Goal: Task Accomplishment & Management: Manage account settings

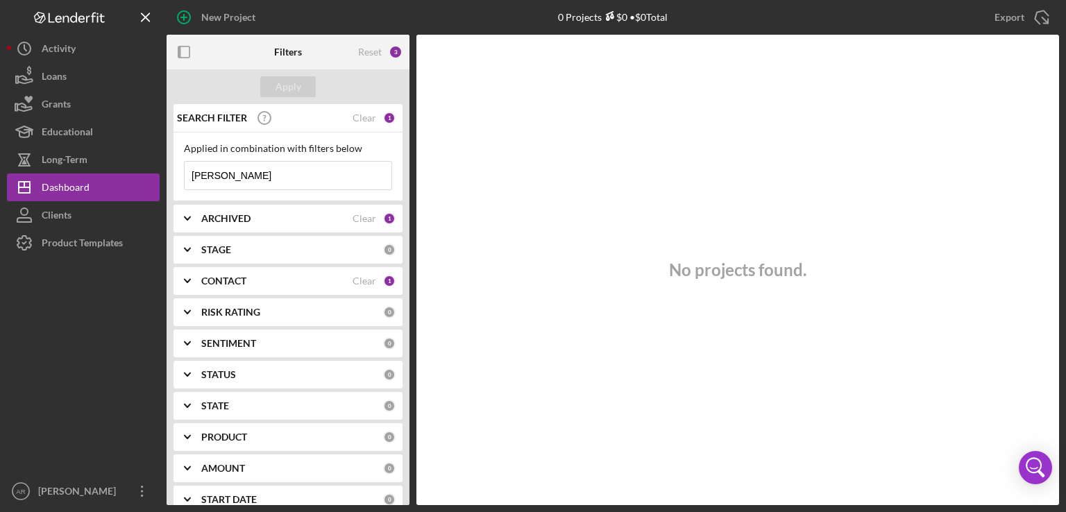
click at [278, 171] on input "[PERSON_NAME]" at bounding box center [288, 176] width 207 height 28
click at [60, 76] on div "Loans" at bounding box center [54, 77] width 25 height 31
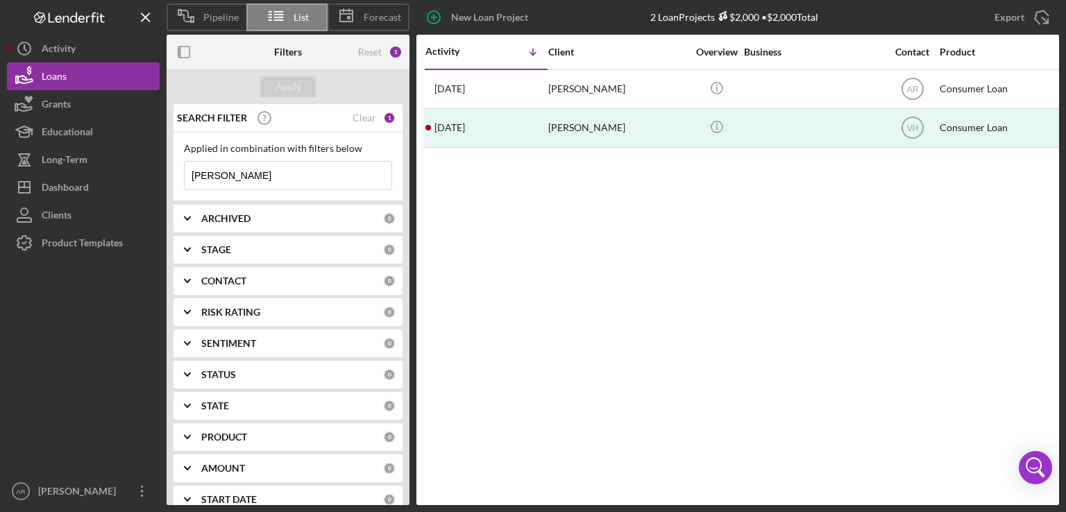
click at [232, 177] on input "[PERSON_NAME]" at bounding box center [288, 176] width 207 height 28
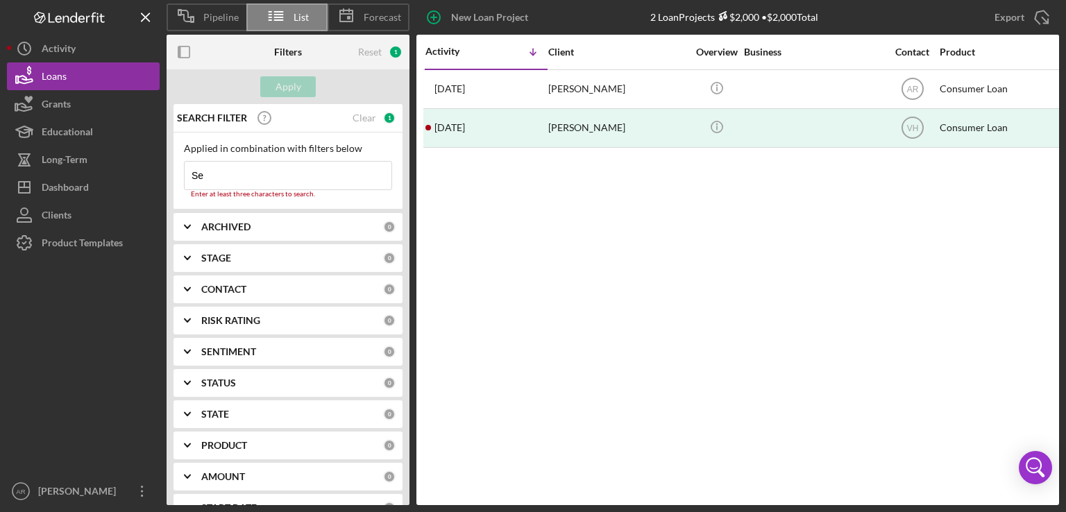
type input "S"
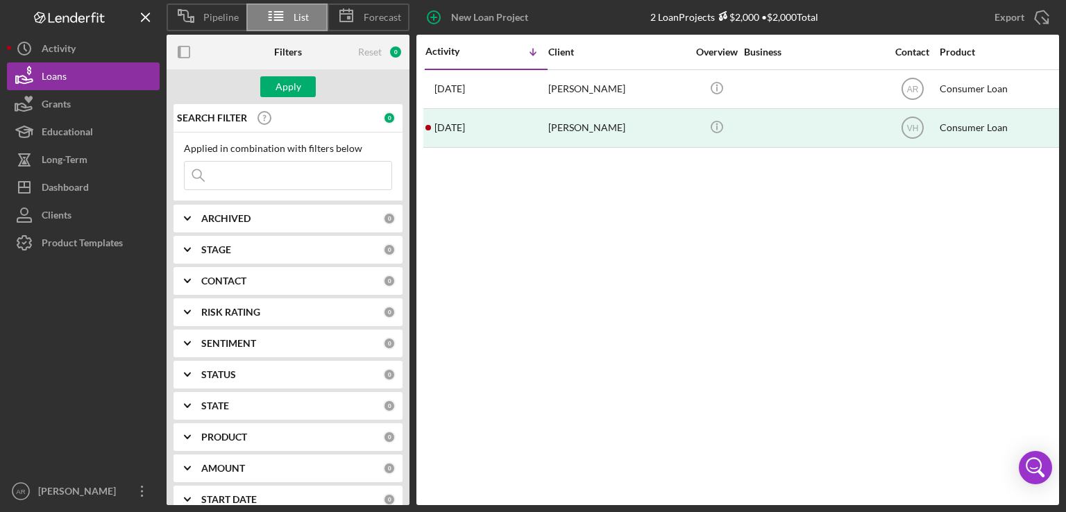
click at [270, 176] on input at bounding box center [288, 176] width 207 height 28
click at [254, 176] on input at bounding box center [288, 176] width 207 height 28
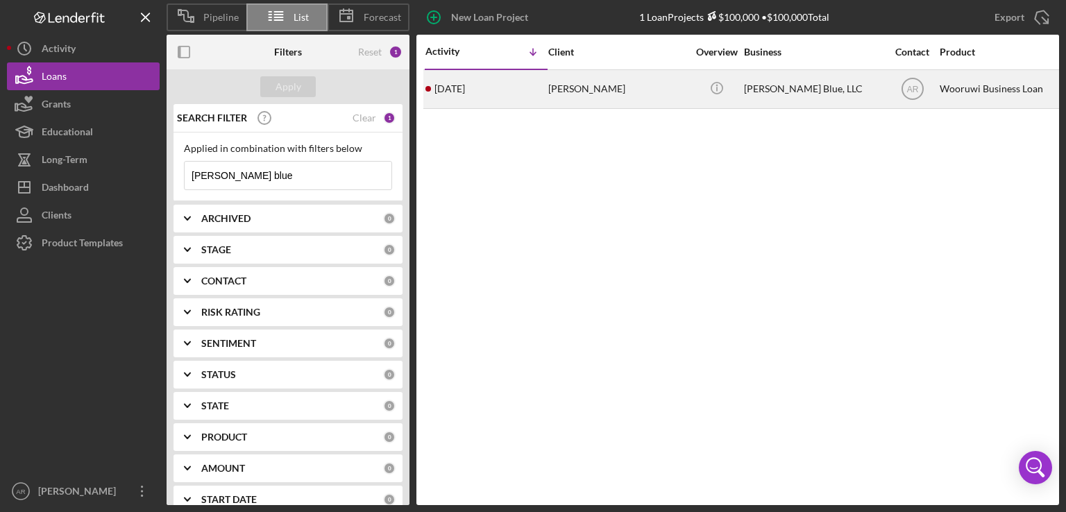
type input "[PERSON_NAME] blue"
click at [555, 96] on div "[PERSON_NAME]" at bounding box center [617, 89] width 139 height 37
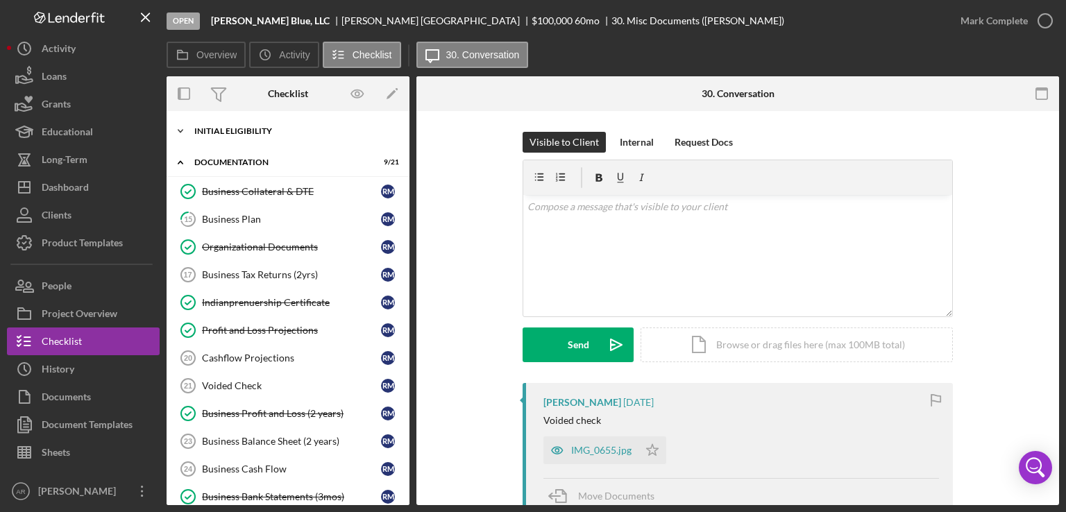
click at [188, 129] on icon "Icon/Expander" at bounding box center [181, 131] width 28 height 28
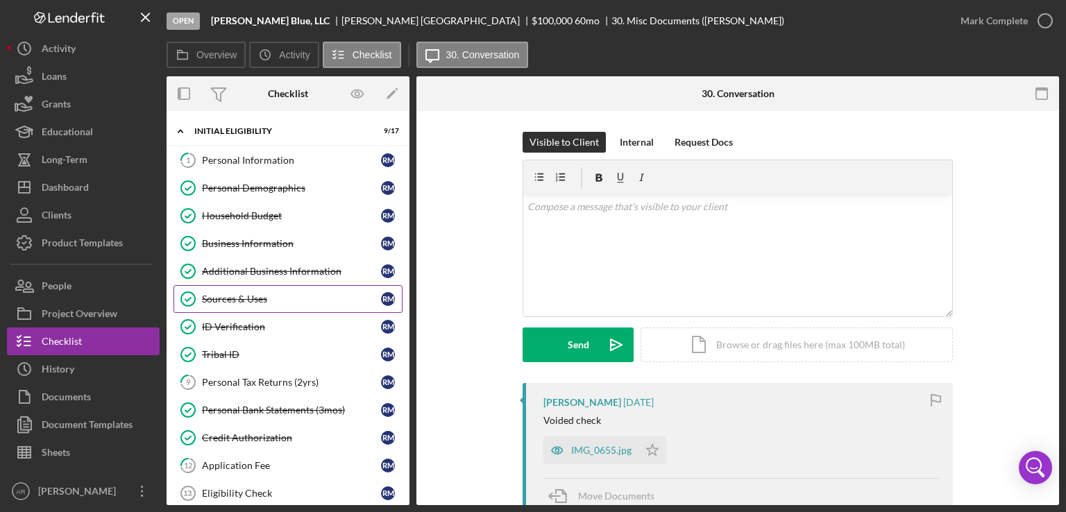
click at [250, 296] on div "Sources & Uses" at bounding box center [291, 299] width 179 height 11
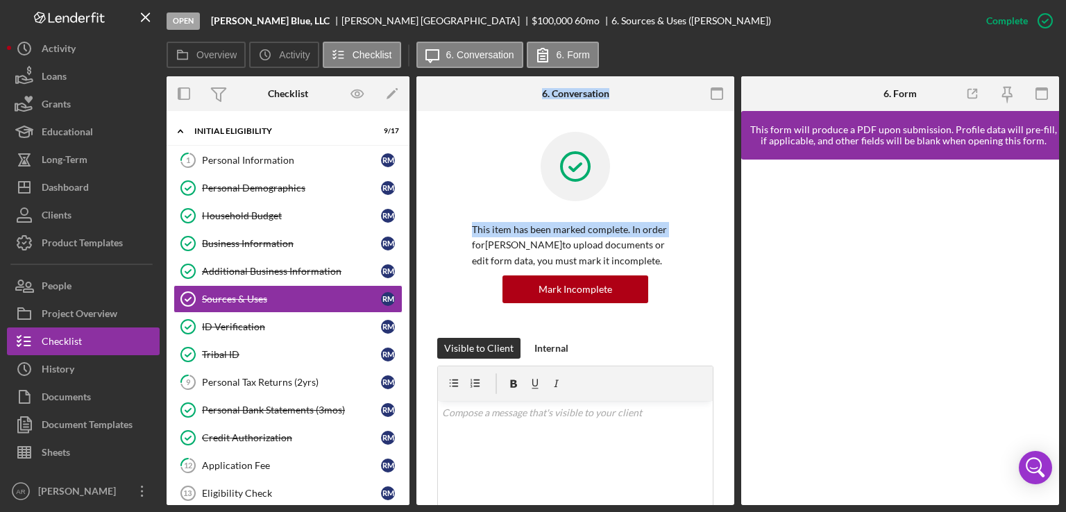
drag, startPoint x: 409, startPoint y: 220, endPoint x: 414, endPoint y: 243, distance: 23.3
click at [414, 243] on div "Overview Internal Workflow Stage Open Icon/Dropdown Arrow Archive (can unarchiv…" at bounding box center [613, 290] width 892 height 429
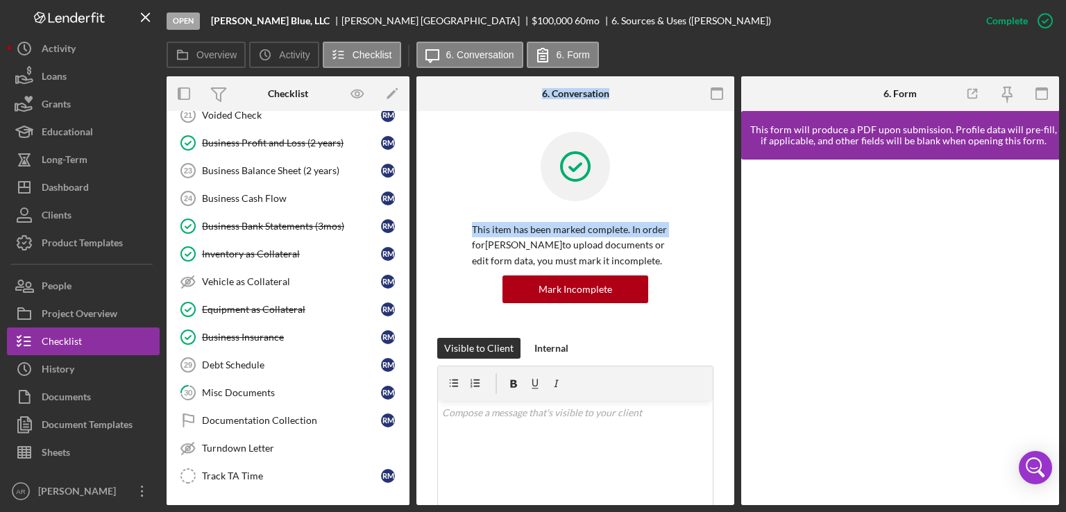
scroll to position [752, 0]
click at [239, 385] on div "Misc Documents" at bounding box center [291, 390] width 179 height 11
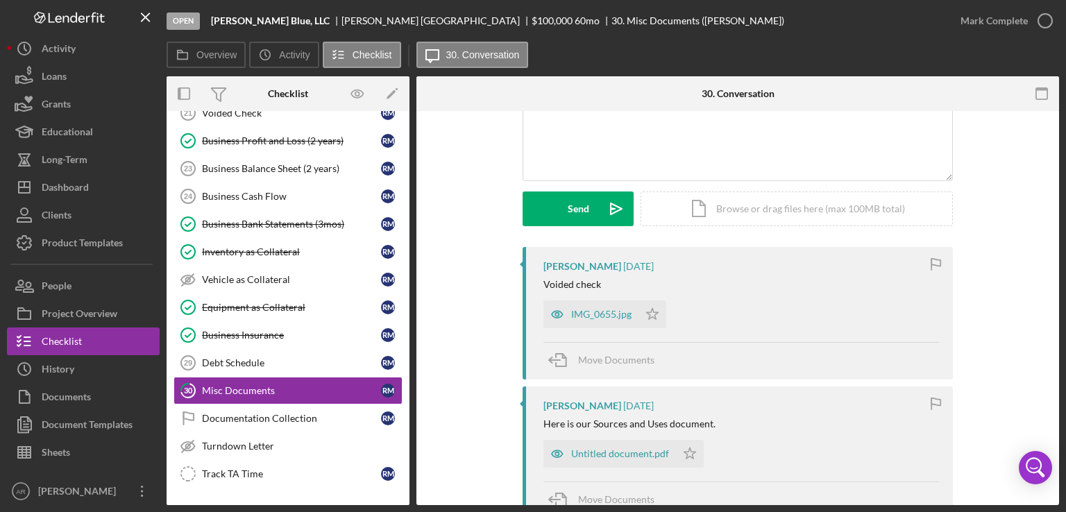
scroll to position [217, 0]
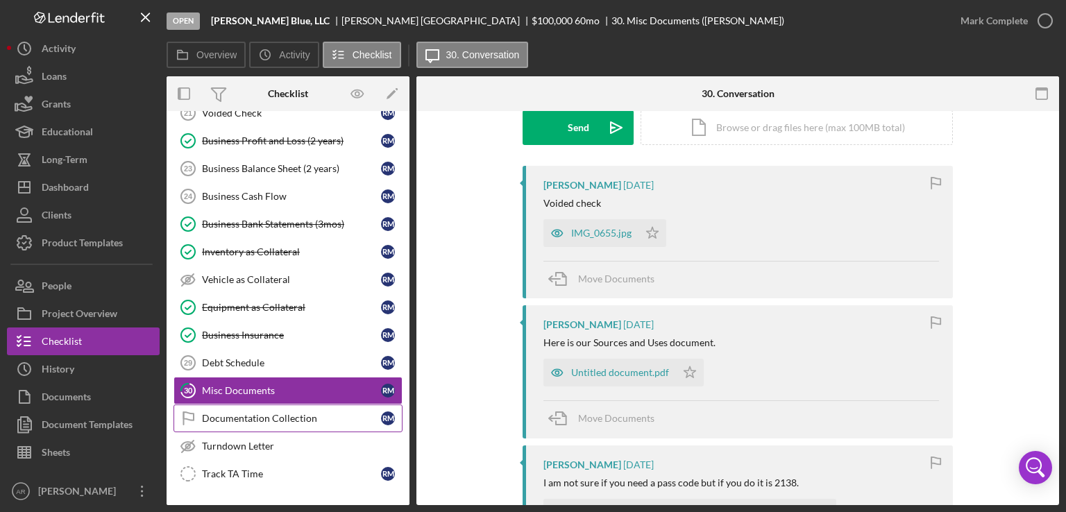
click at [273, 413] on div "Documentation Collection" at bounding box center [291, 418] width 179 height 11
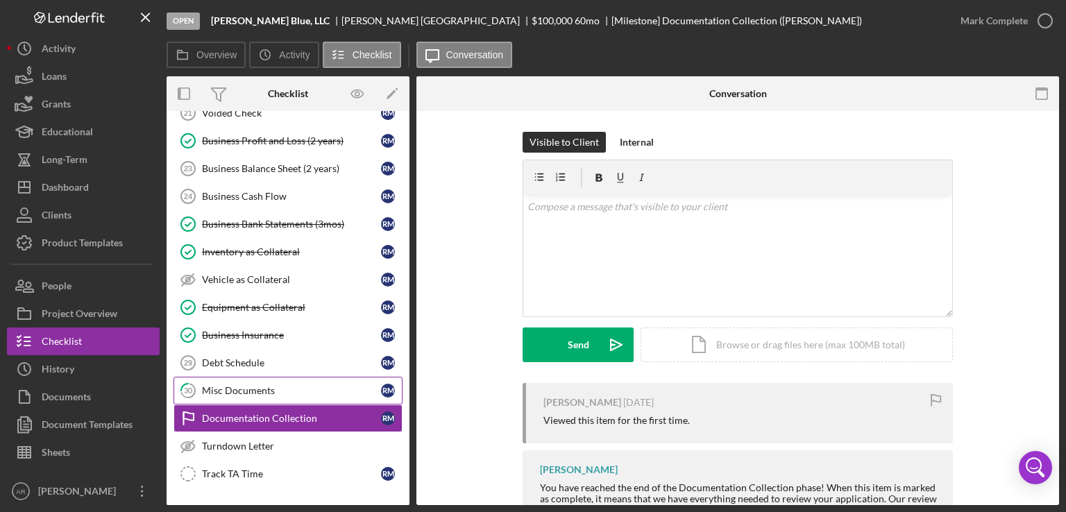
click at [241, 385] on div "Misc Documents" at bounding box center [291, 390] width 179 height 11
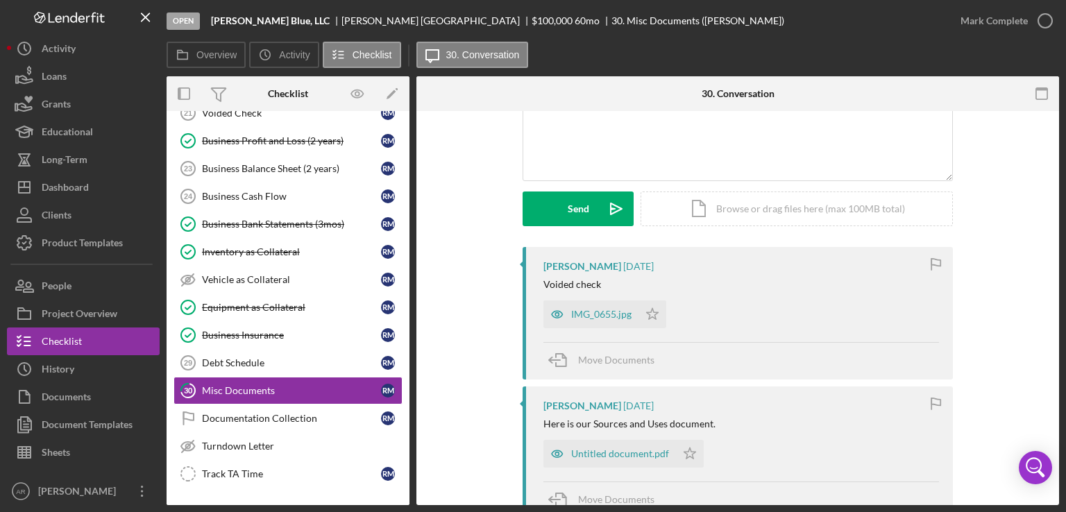
scroll to position [139, 0]
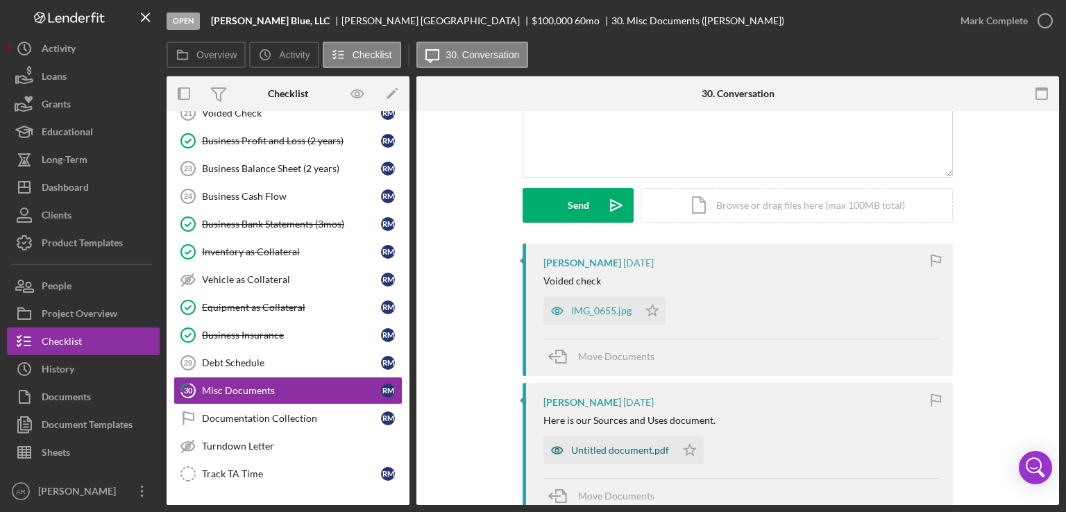
click at [628, 450] on div "Untitled document.pdf" at bounding box center [620, 450] width 98 height 11
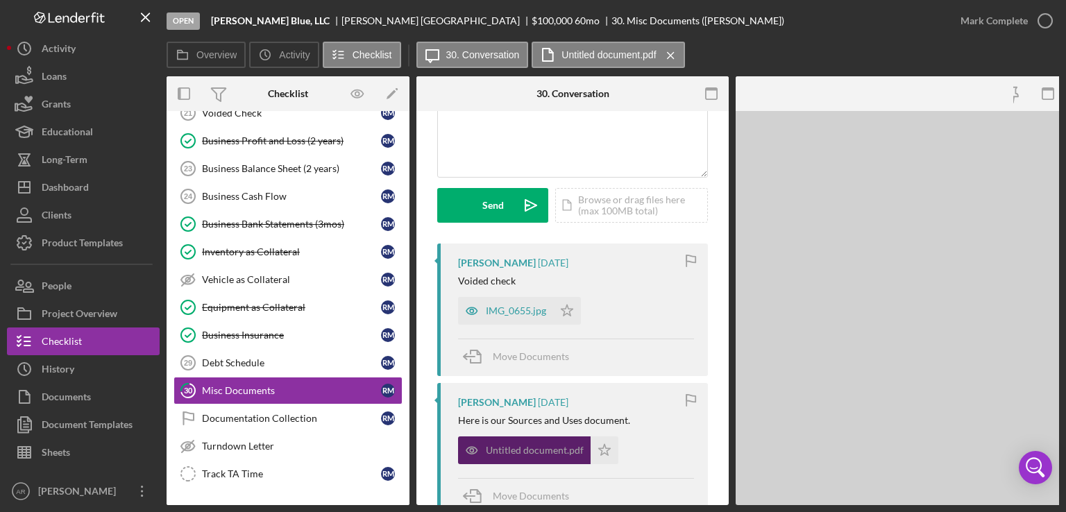
click at [628, 450] on div "Untitled document.pdf Icon/Star" at bounding box center [576, 447] width 236 height 35
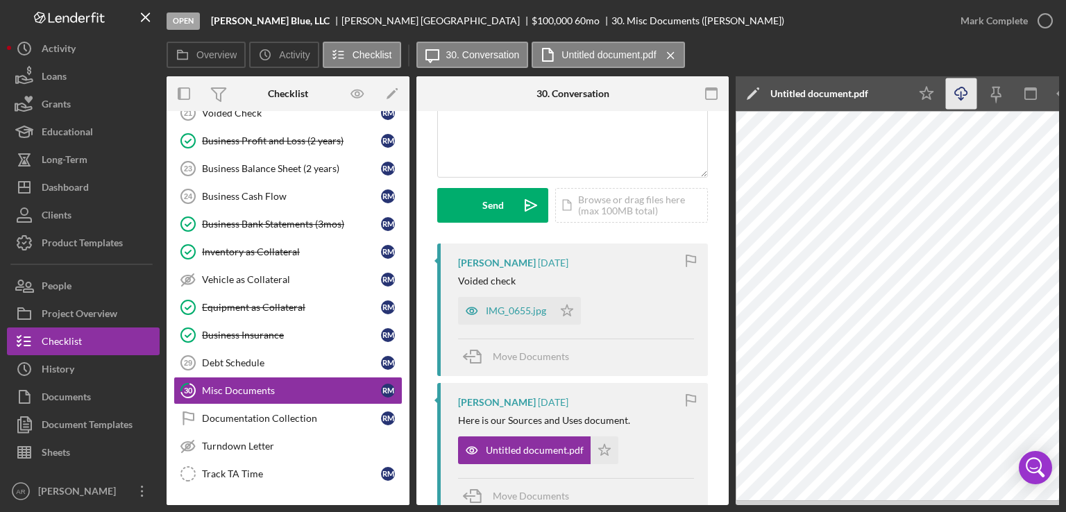
click at [965, 87] on icon "Icon/Download" at bounding box center [961, 93] width 31 height 31
